Goal: Transaction & Acquisition: Purchase product/service

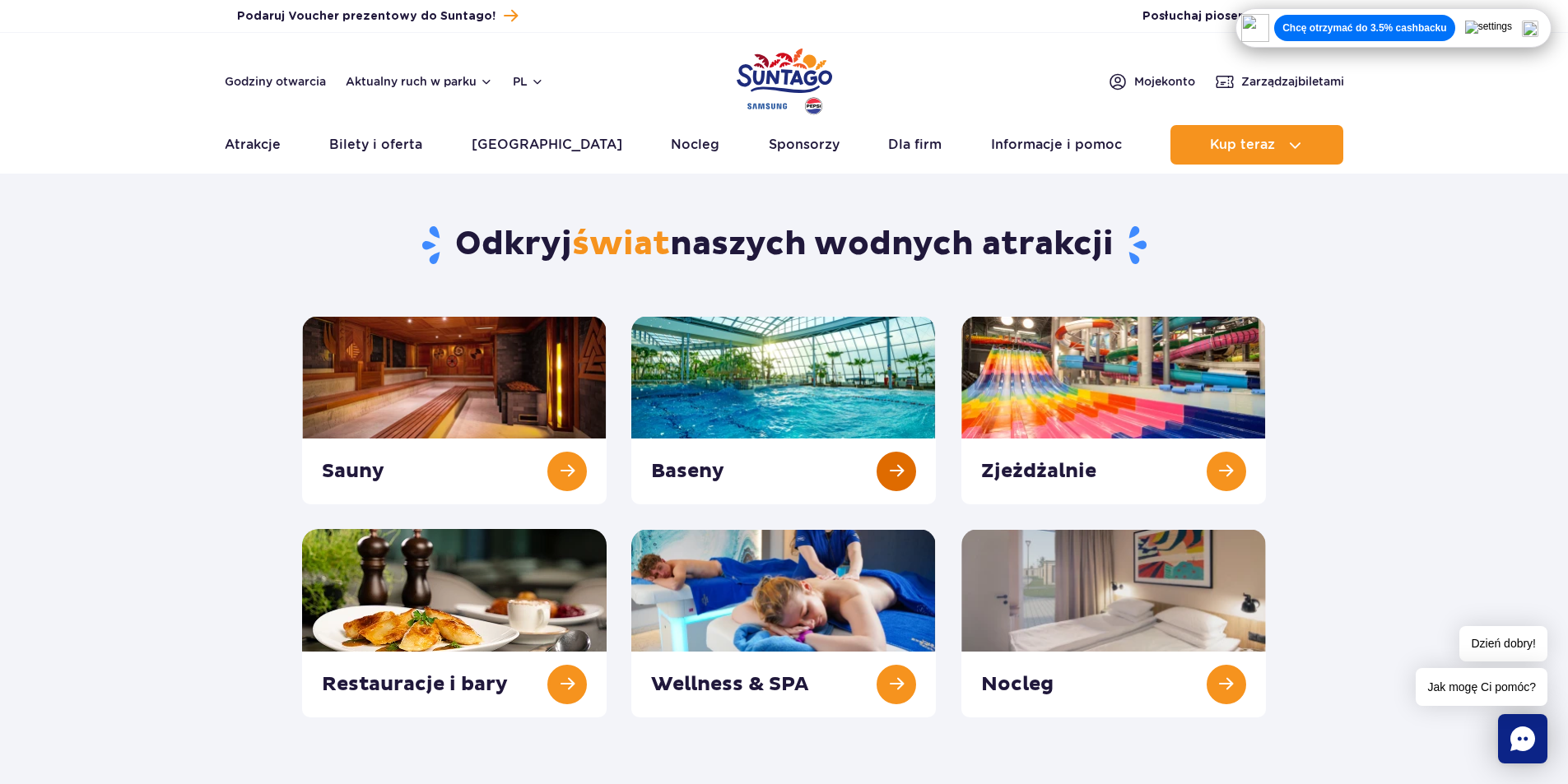
click at [902, 463] on link at bounding box center [783, 410] width 305 height 188
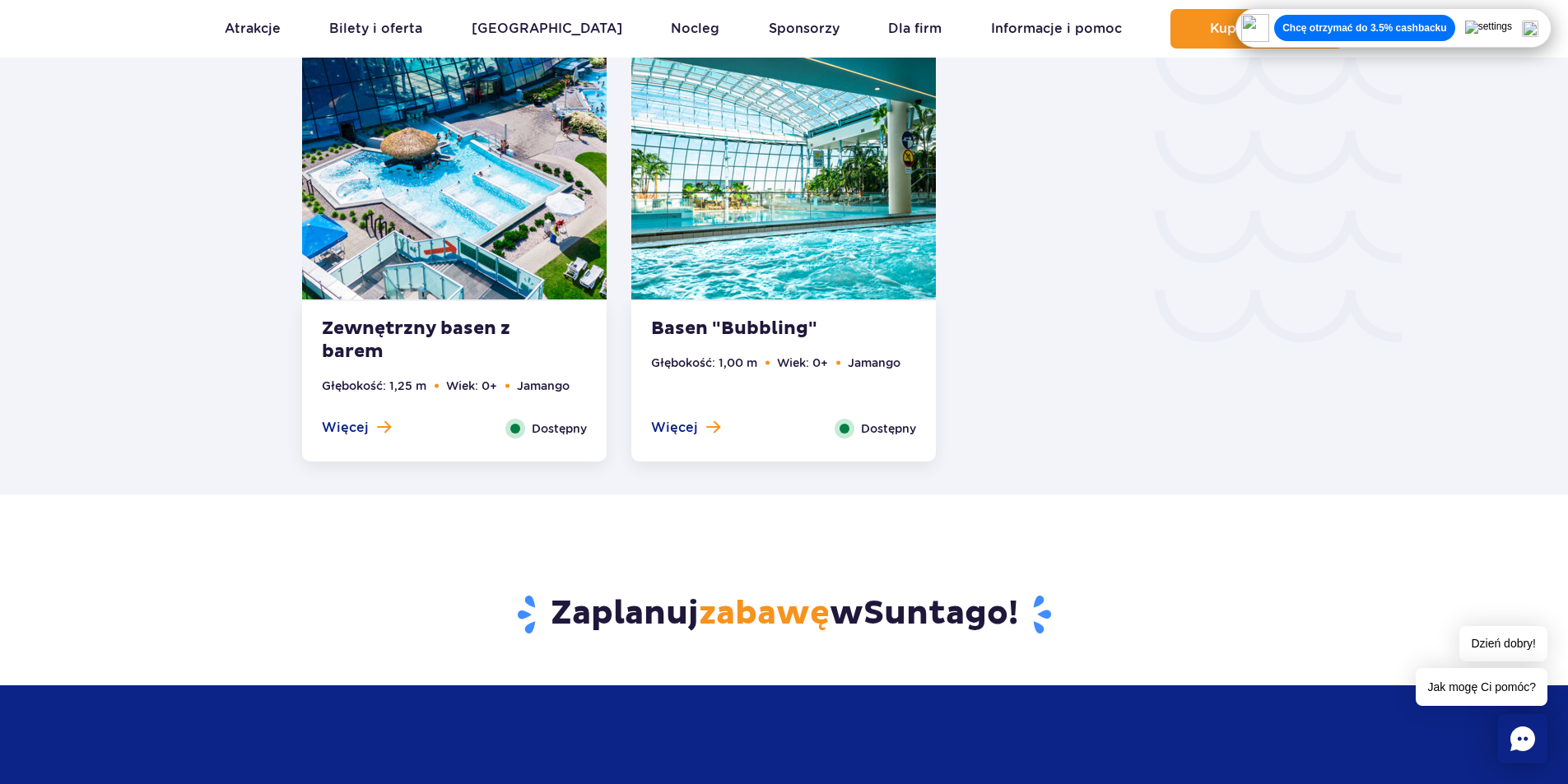
scroll to position [2961, 0]
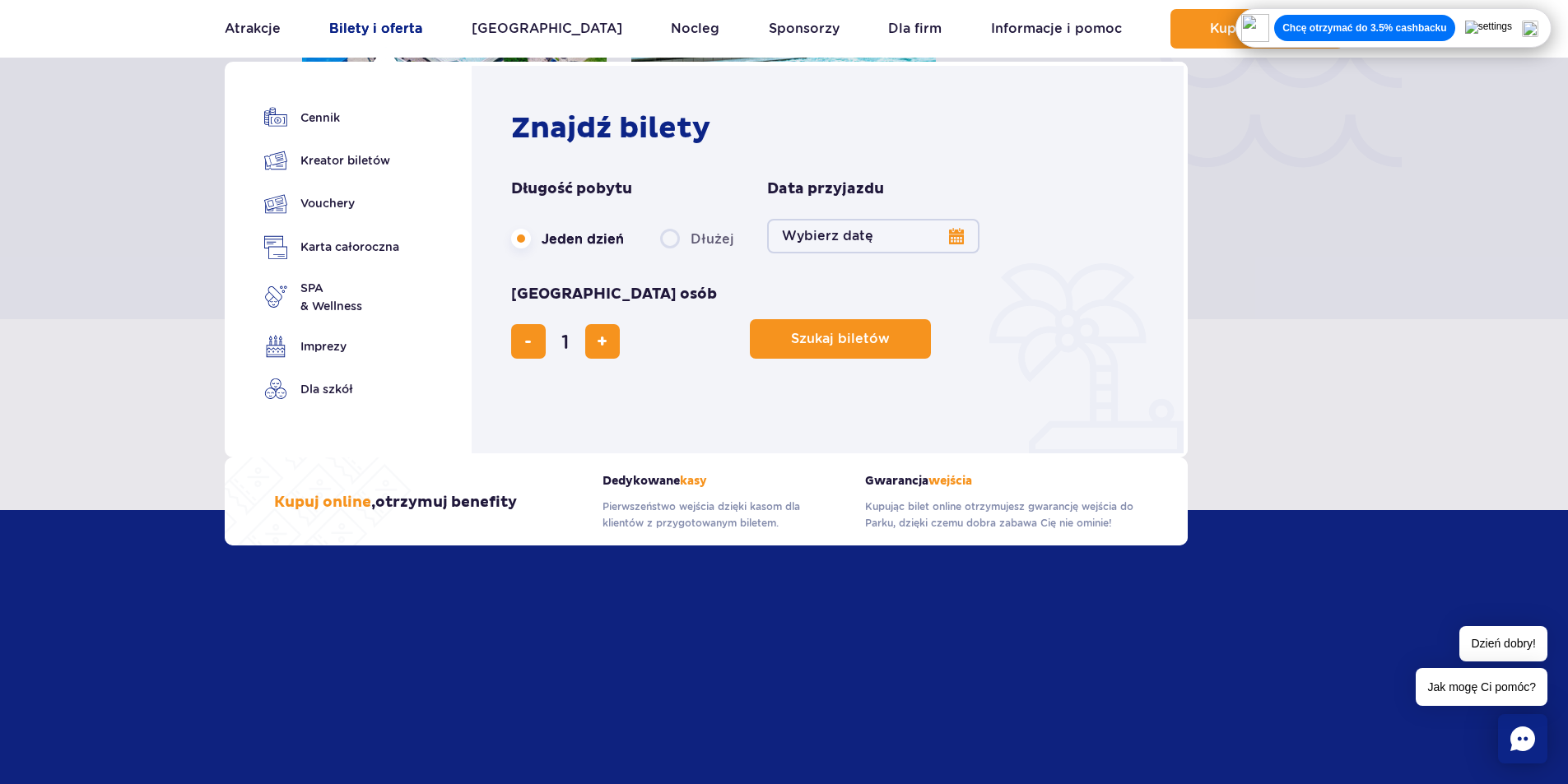
click at [396, 30] on link "Bilety i oferta" at bounding box center [376, 29] width 93 height 40
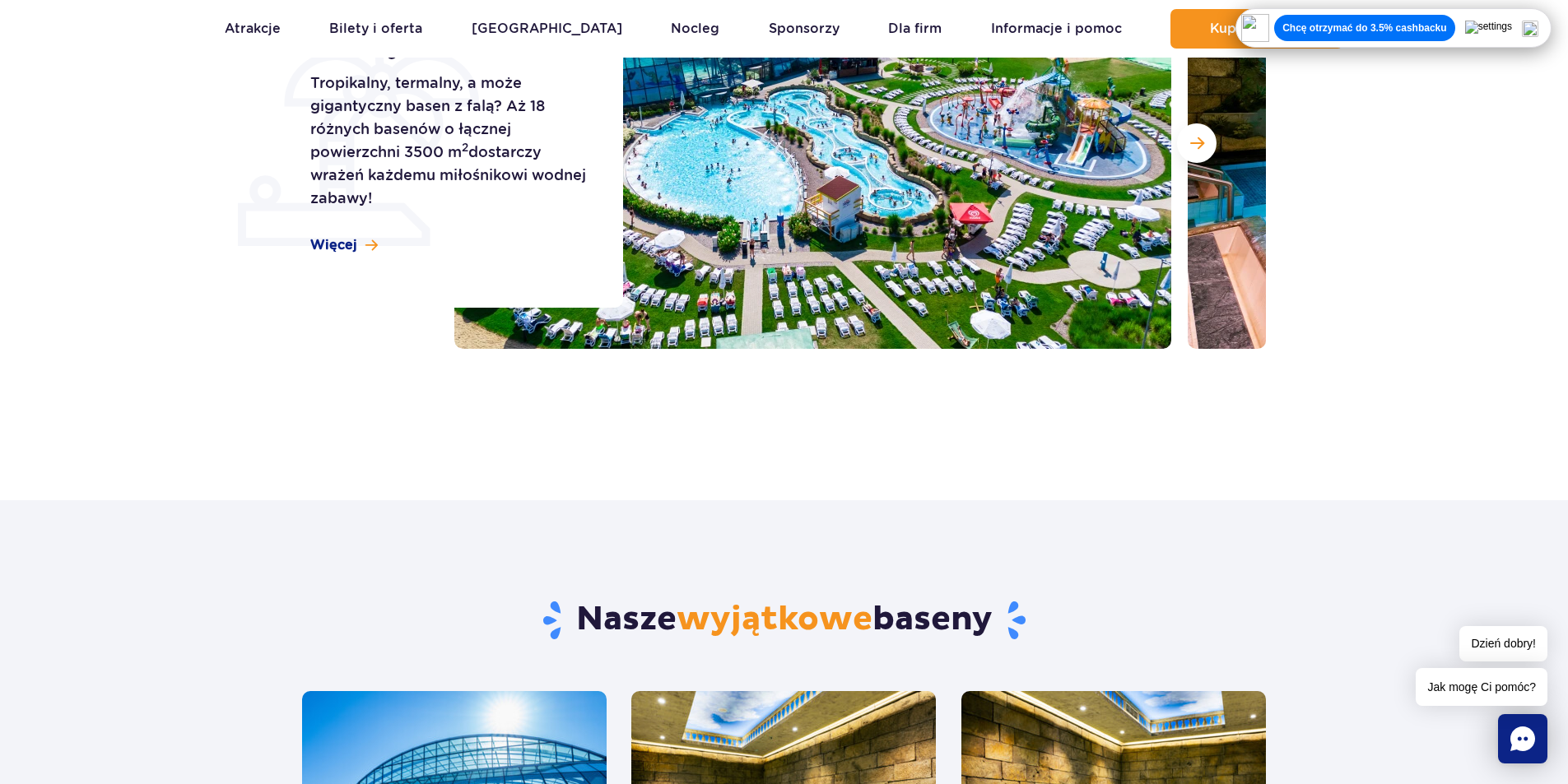
scroll to position [0, 0]
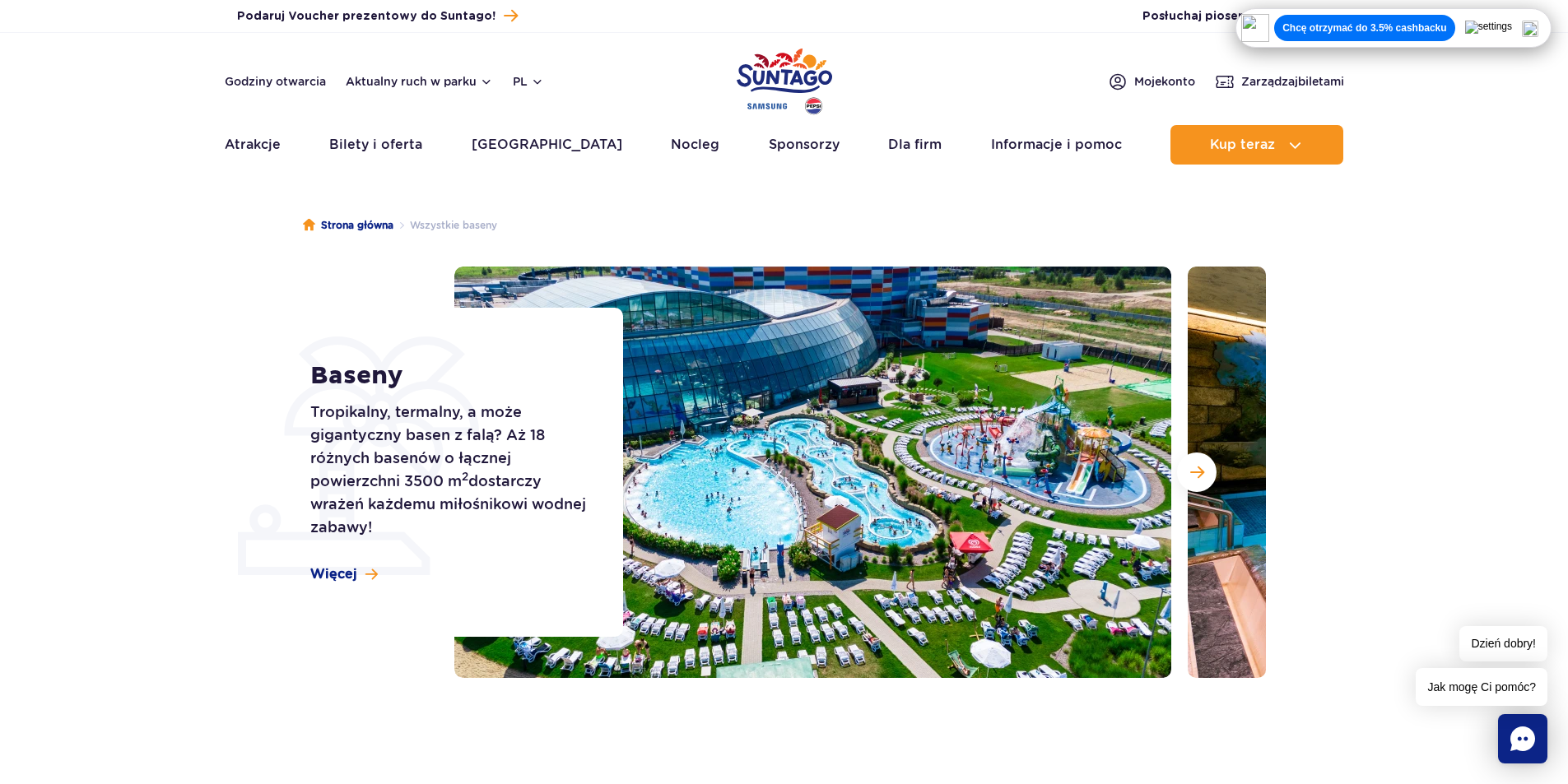
click at [740, 57] on img "Park of Poland" at bounding box center [784, 82] width 96 height 76
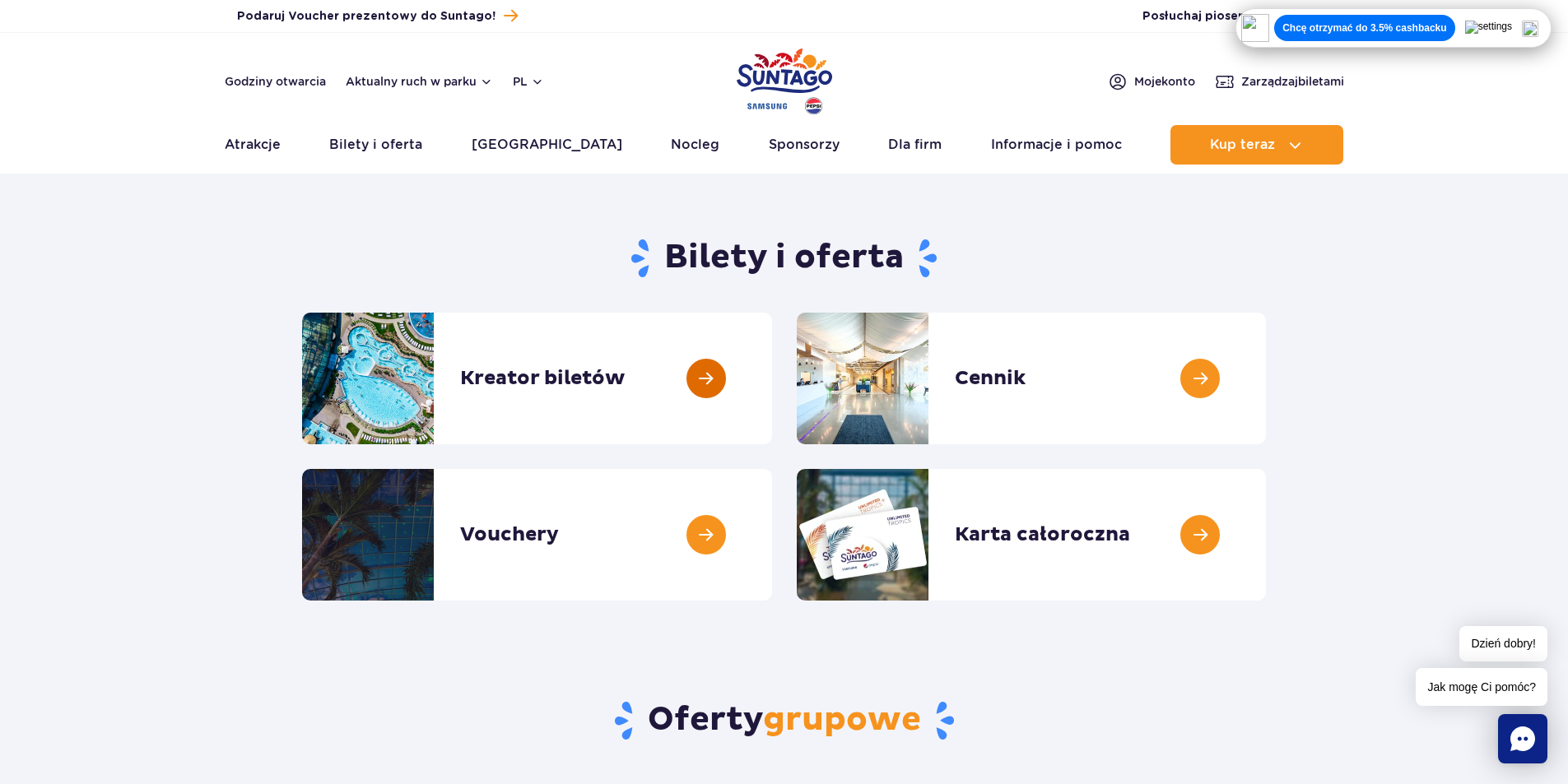
click at [772, 379] on link at bounding box center [772, 378] width 0 height 131
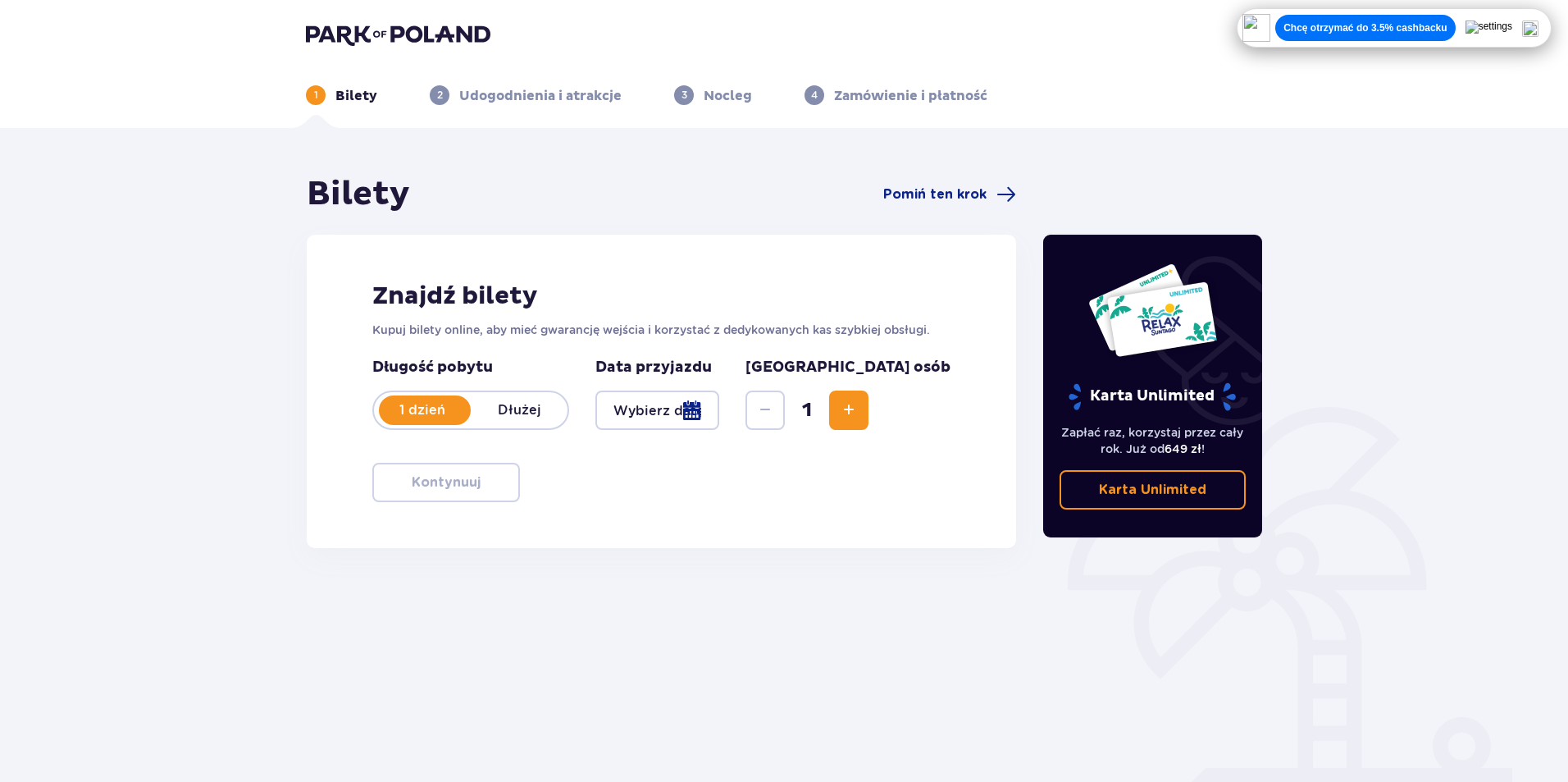
click at [719, 407] on div at bounding box center [657, 410] width 123 height 40
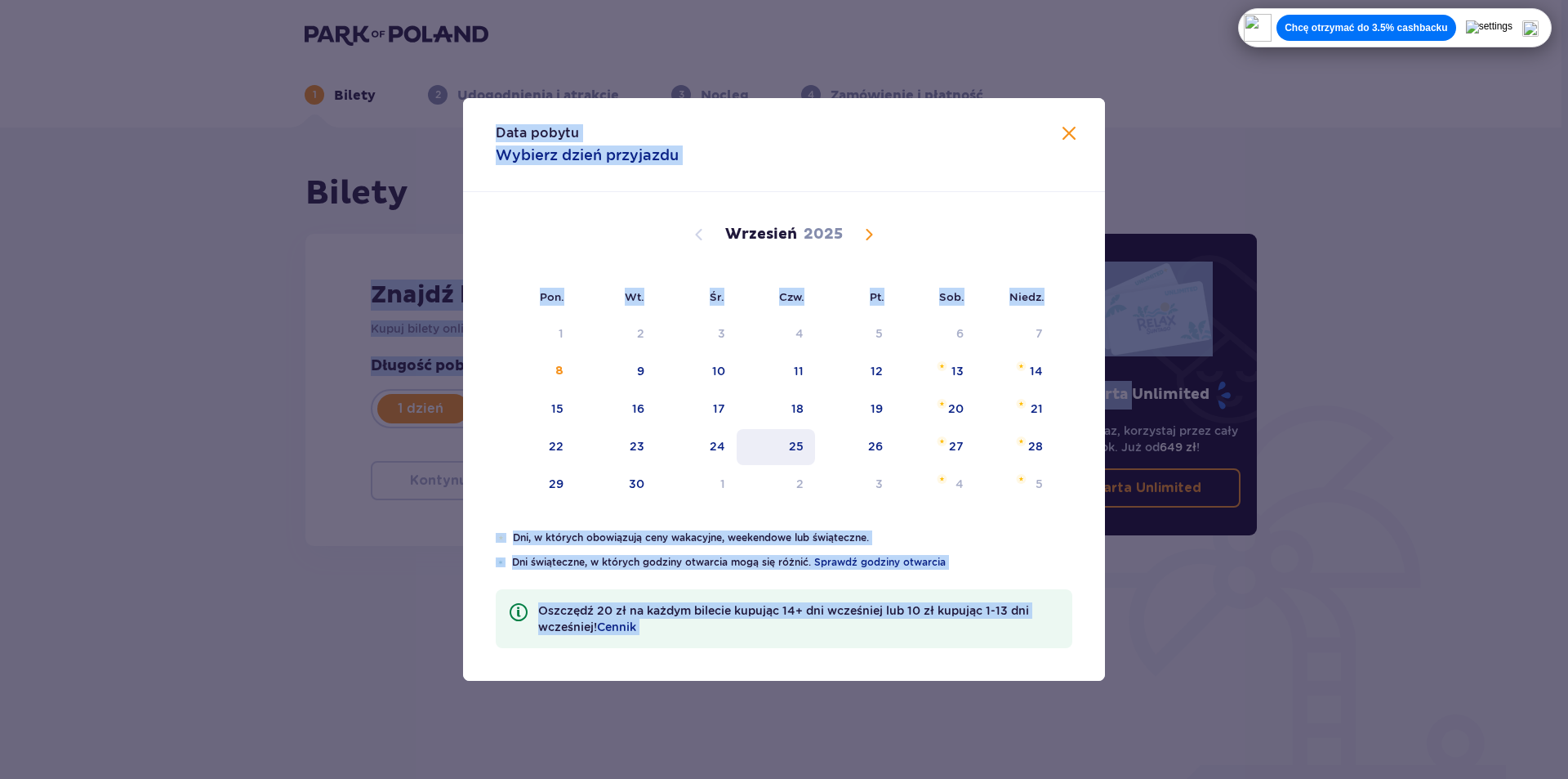
click at [787, 434] on div "25" at bounding box center [776, 447] width 80 height 36
type input "25.09.25"
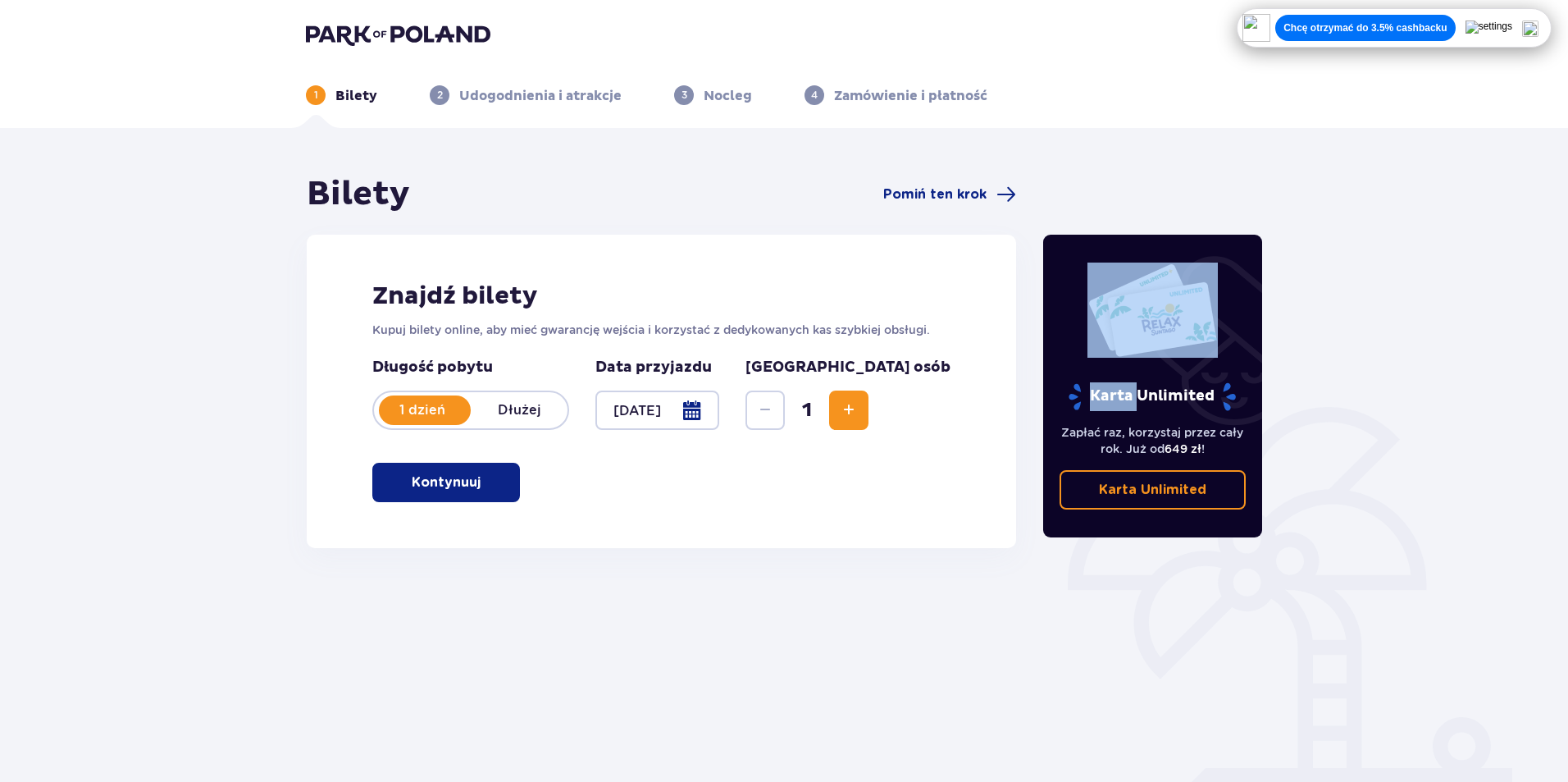
click at [411, 475] on p "Kontynuuj" at bounding box center [446, 482] width 69 height 18
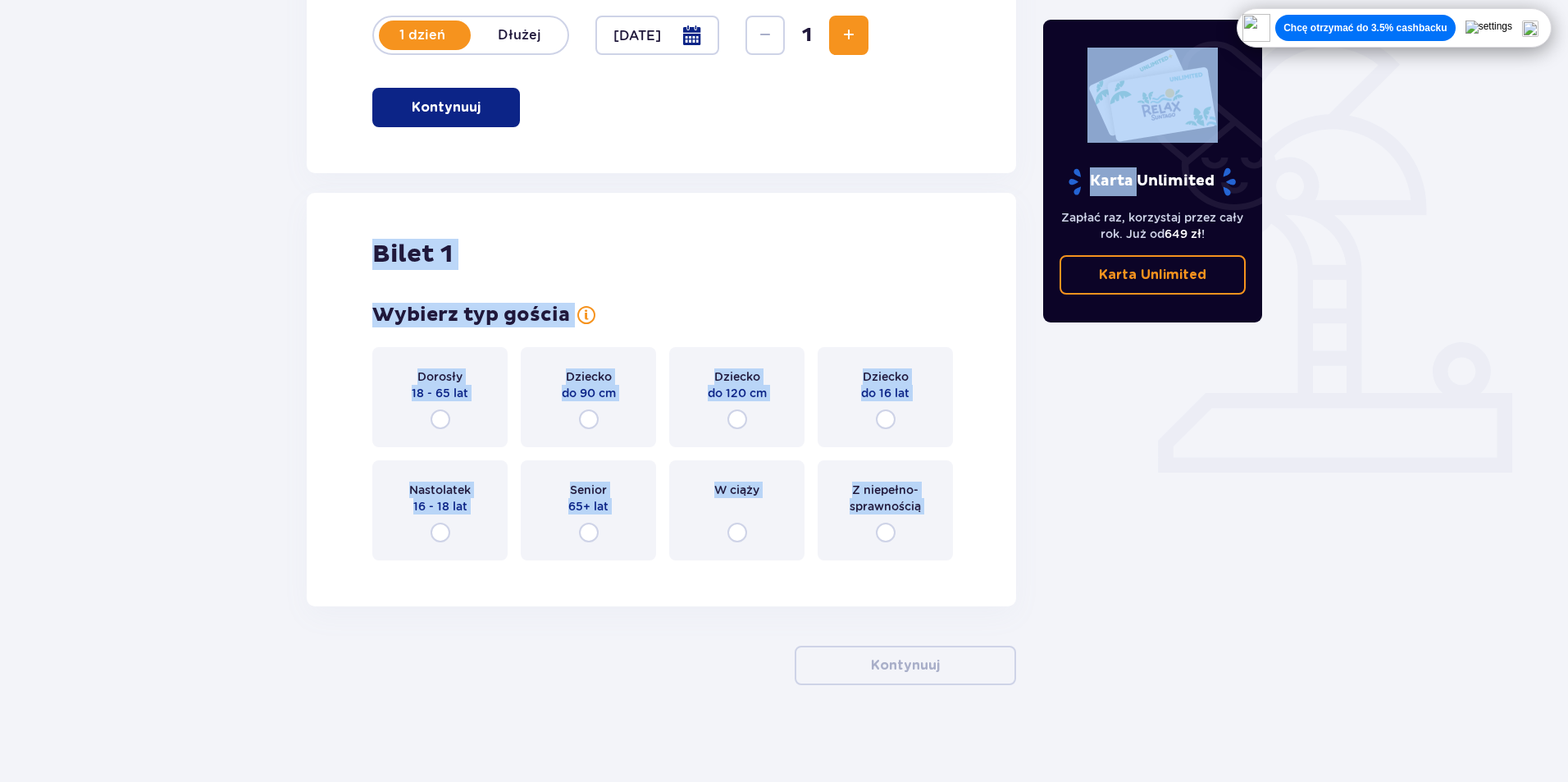
scroll to position [376, 0]
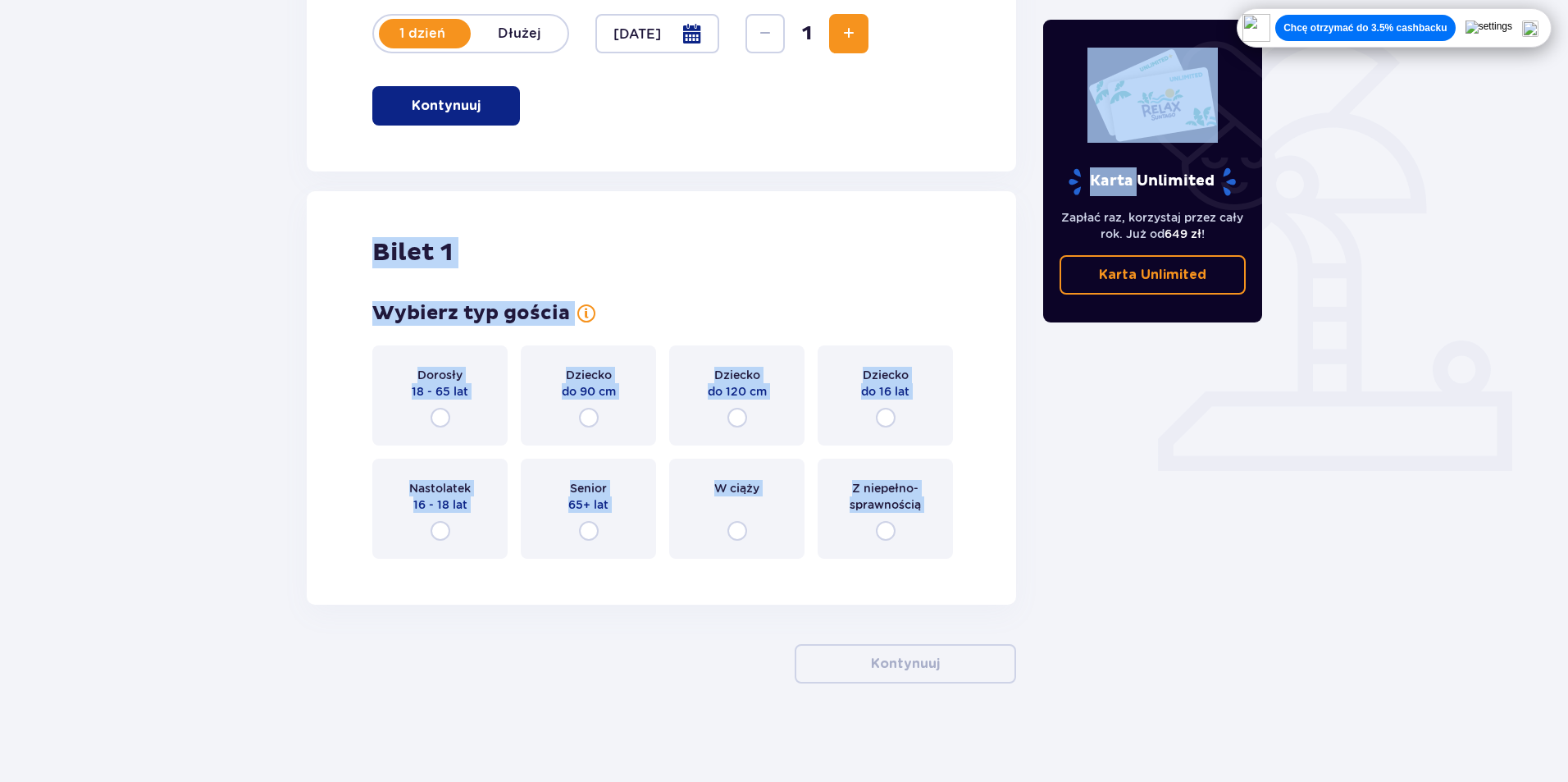
click at [255, 320] on div "Bilety Pomiń ten krok Znajdź bilety Kupuj bilety online, aby mieć gwarancję wej…" at bounding box center [784, 267] width 1568 height 1031
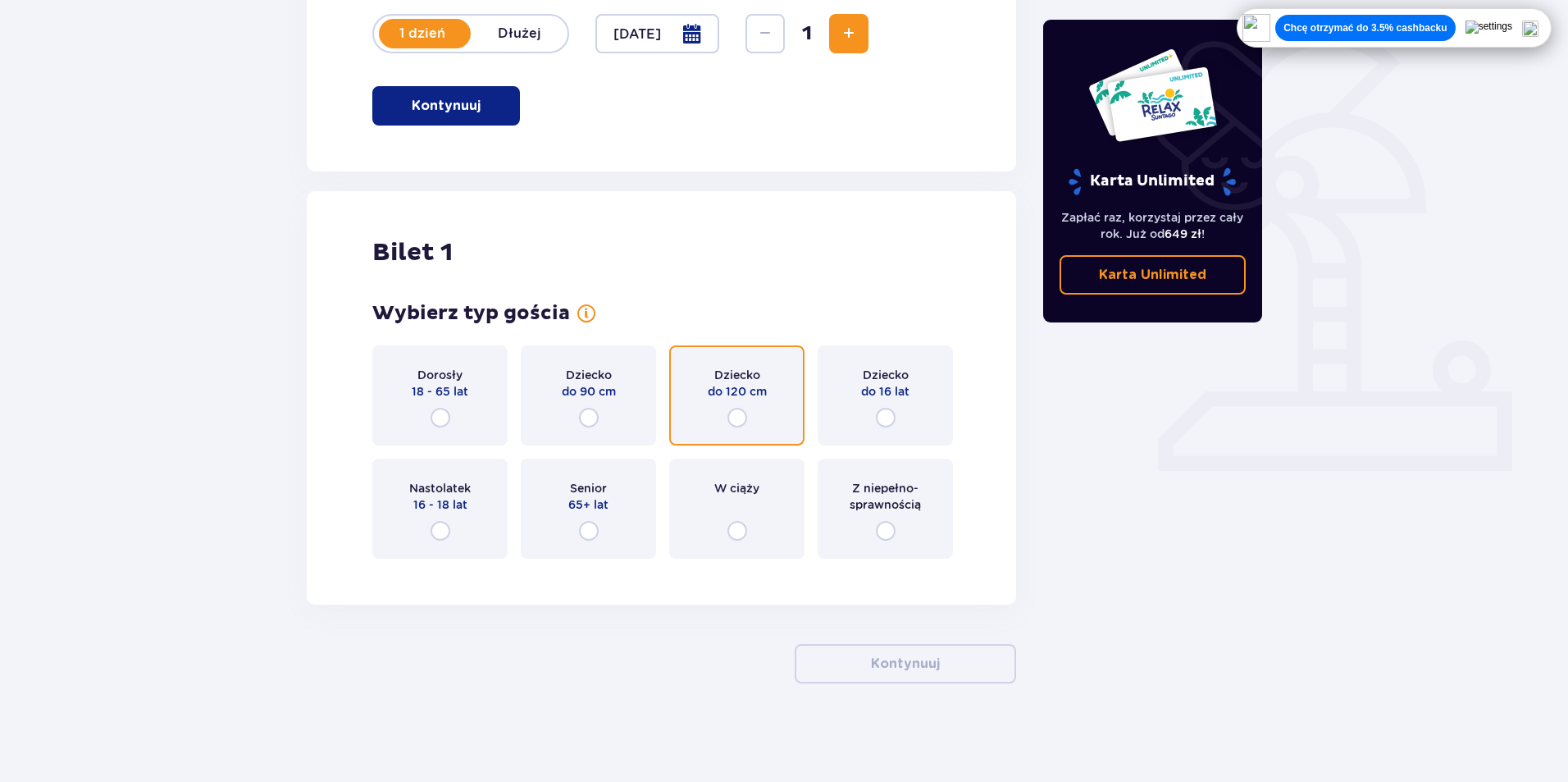
click at [737, 411] on input "radio" at bounding box center [737, 417] width 20 height 20
radio input "true"
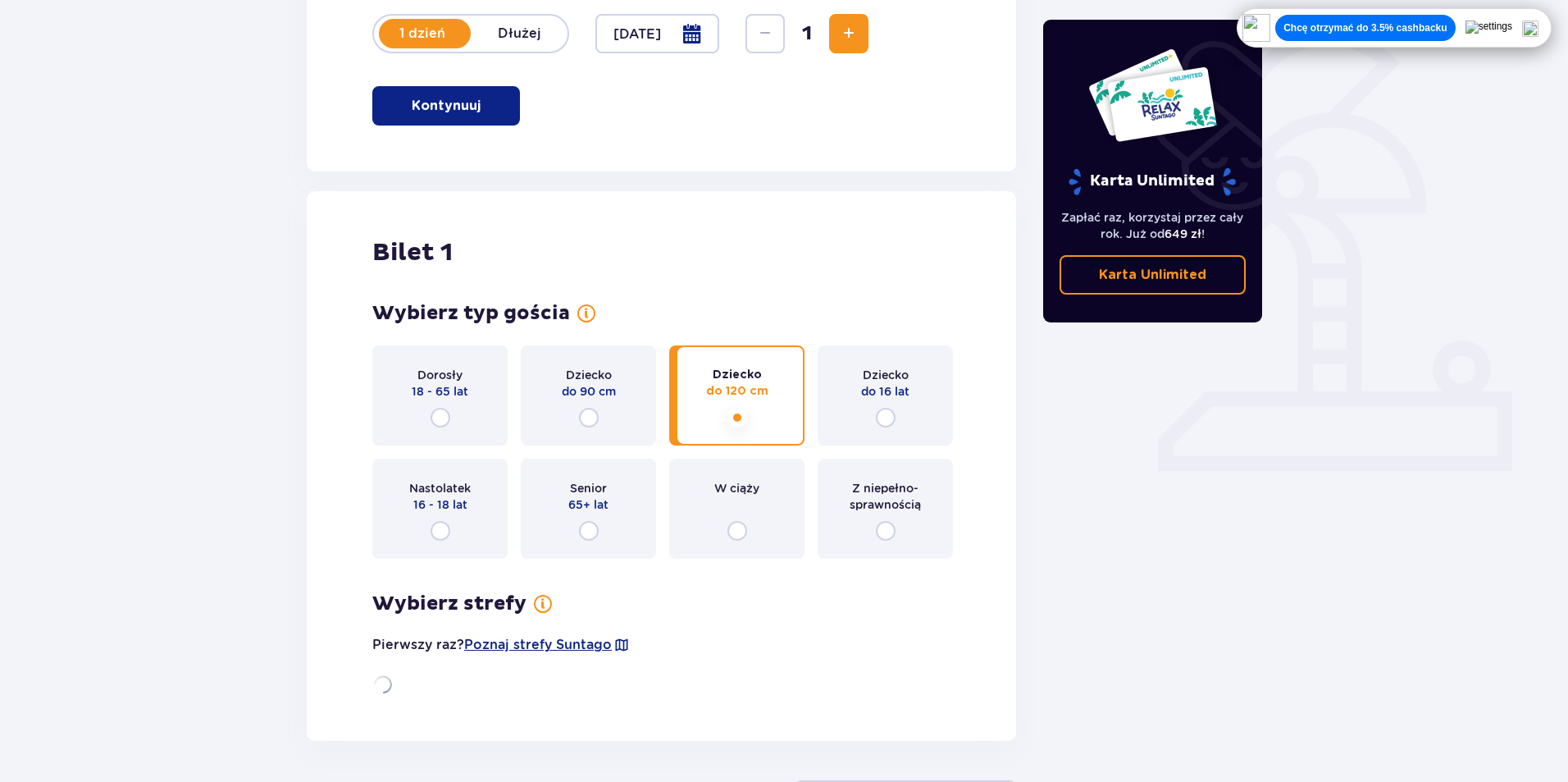
click at [737, 411] on input "radio" at bounding box center [737, 417] width 20 height 20
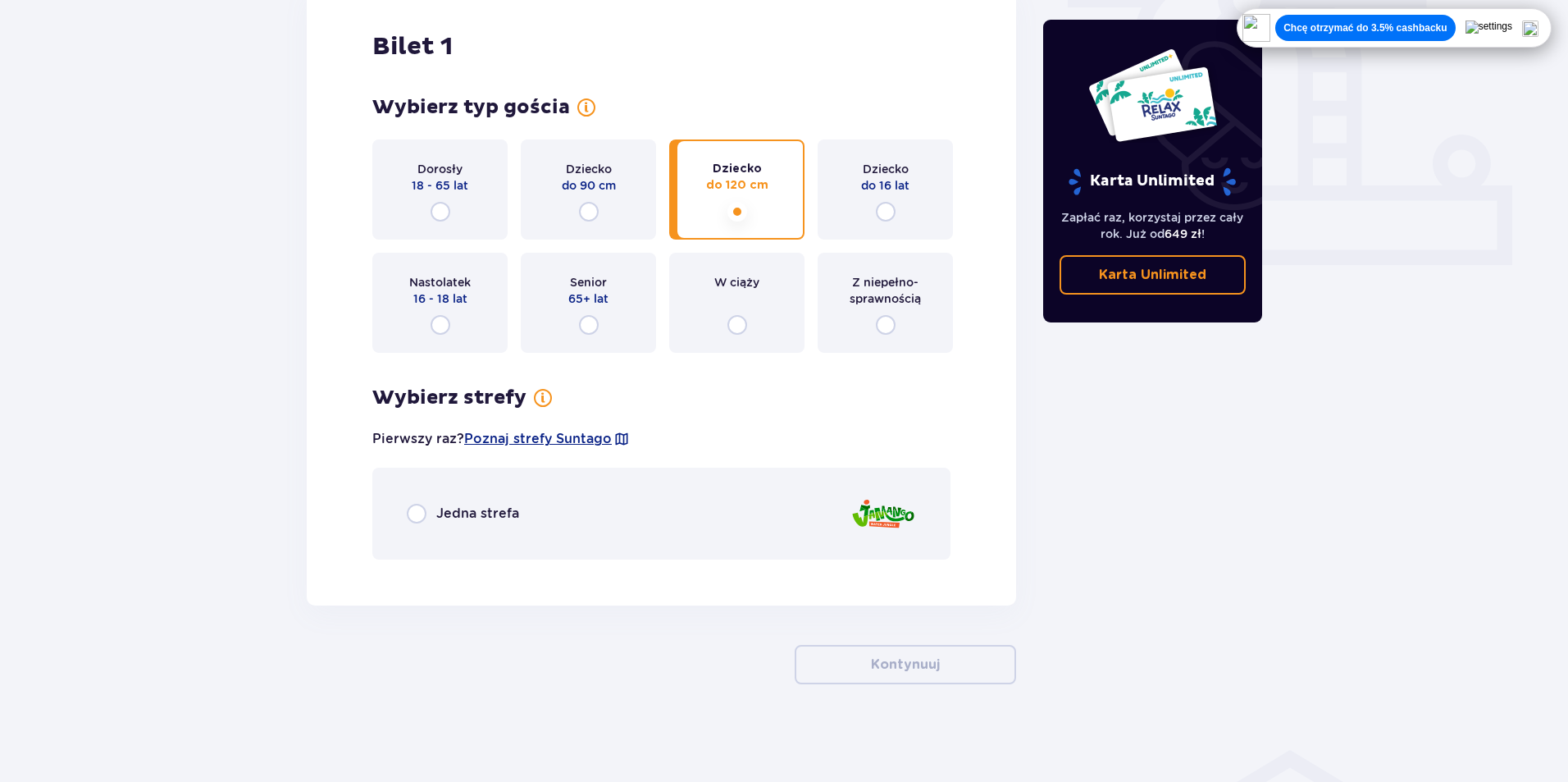
scroll to position [584, 0]
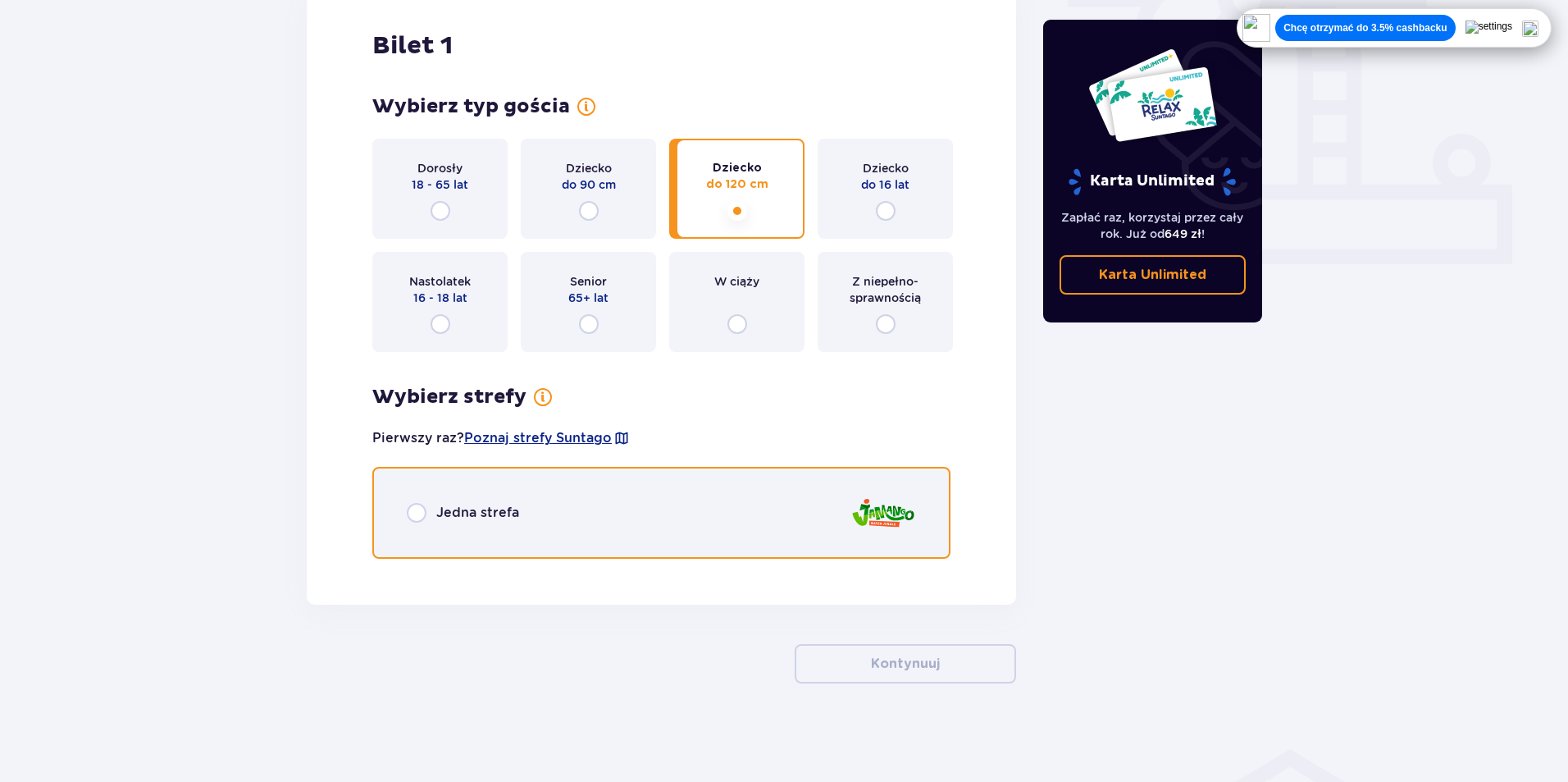
click at [424, 514] on input "radio" at bounding box center [416, 513] width 20 height 20
radio input "true"
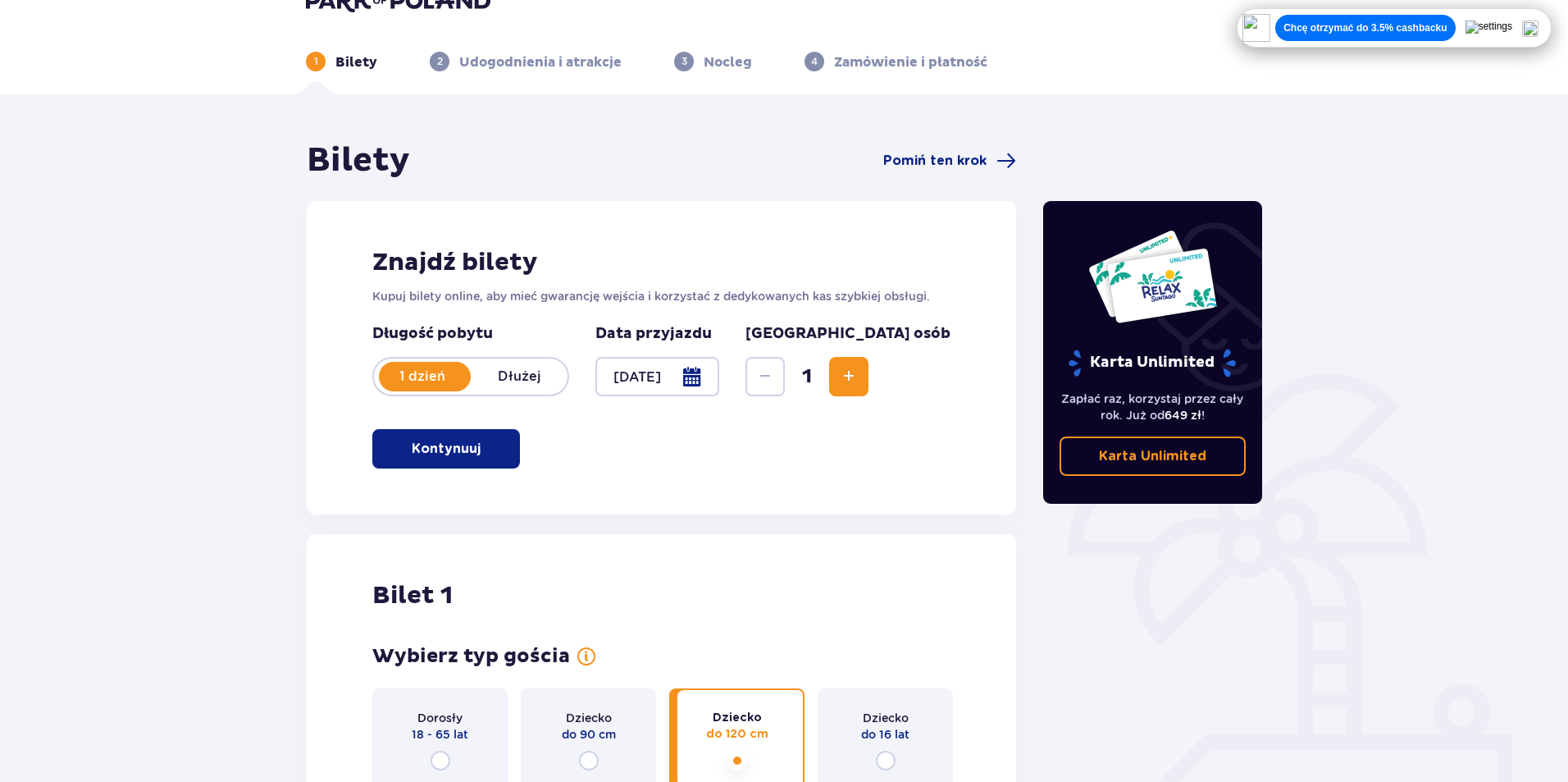
scroll to position [0, 0]
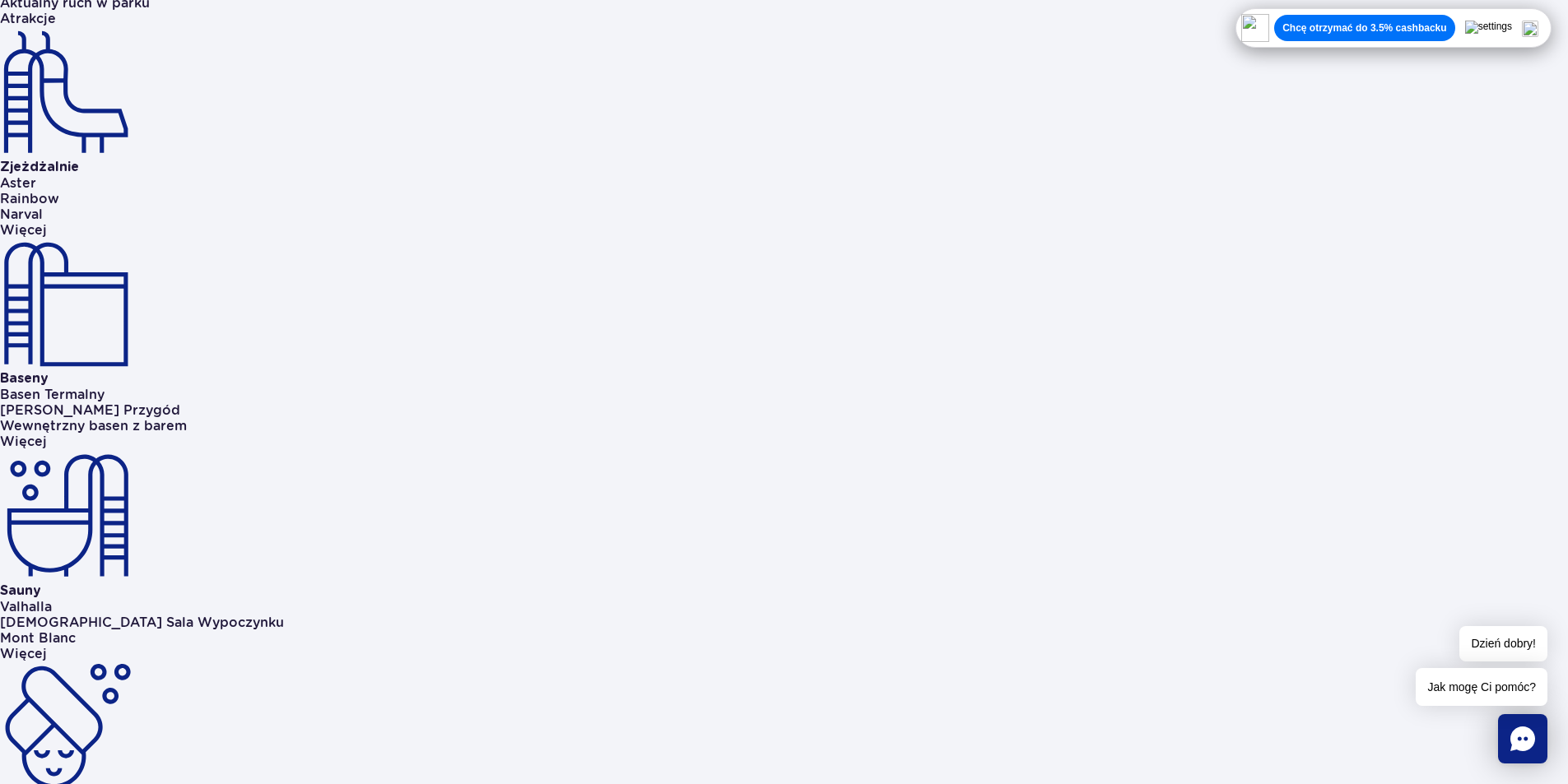
scroll to position [823, 0]
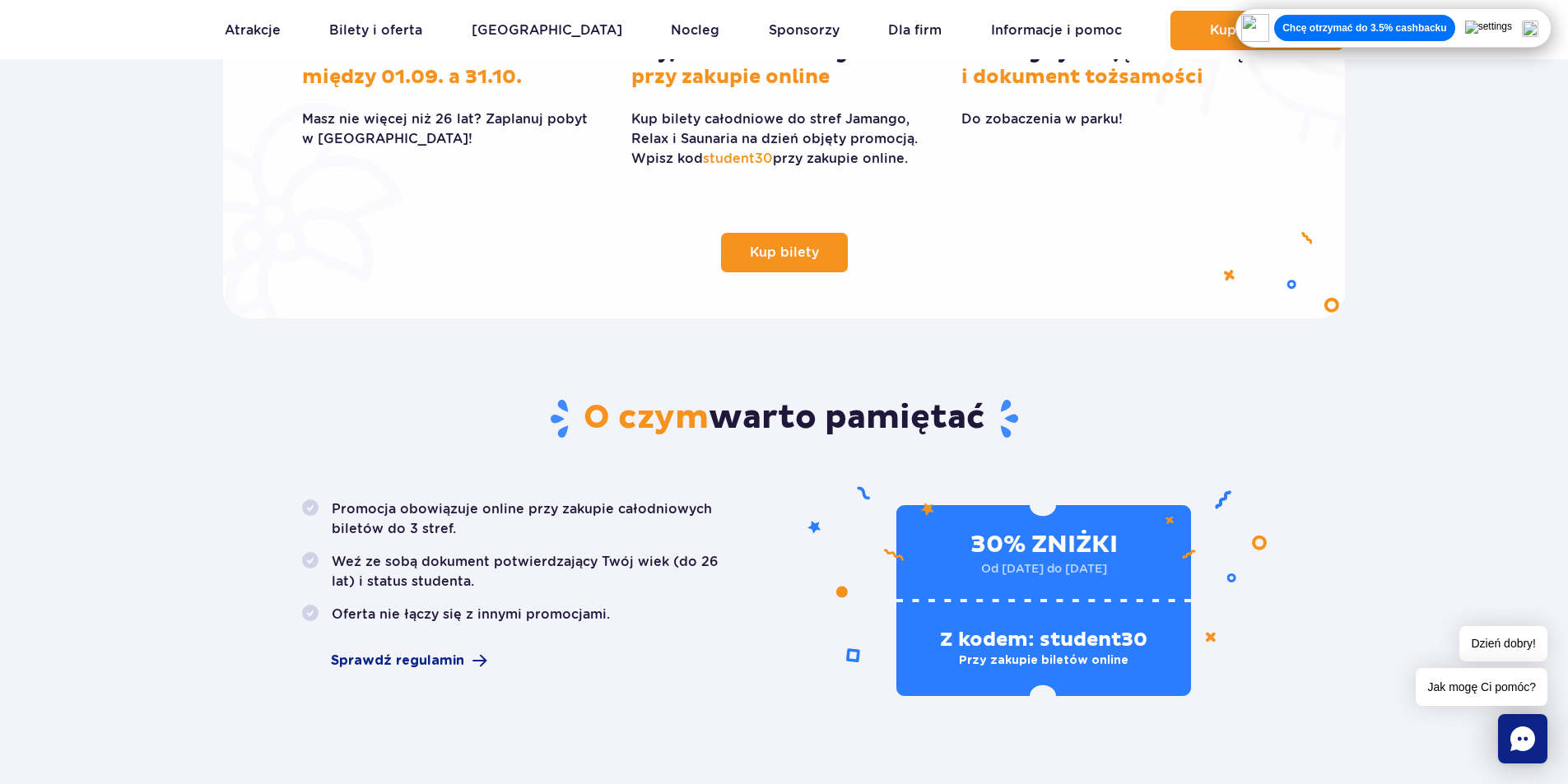
scroll to position [494, 0]
